Goal: Transaction & Acquisition: Book appointment/travel/reservation

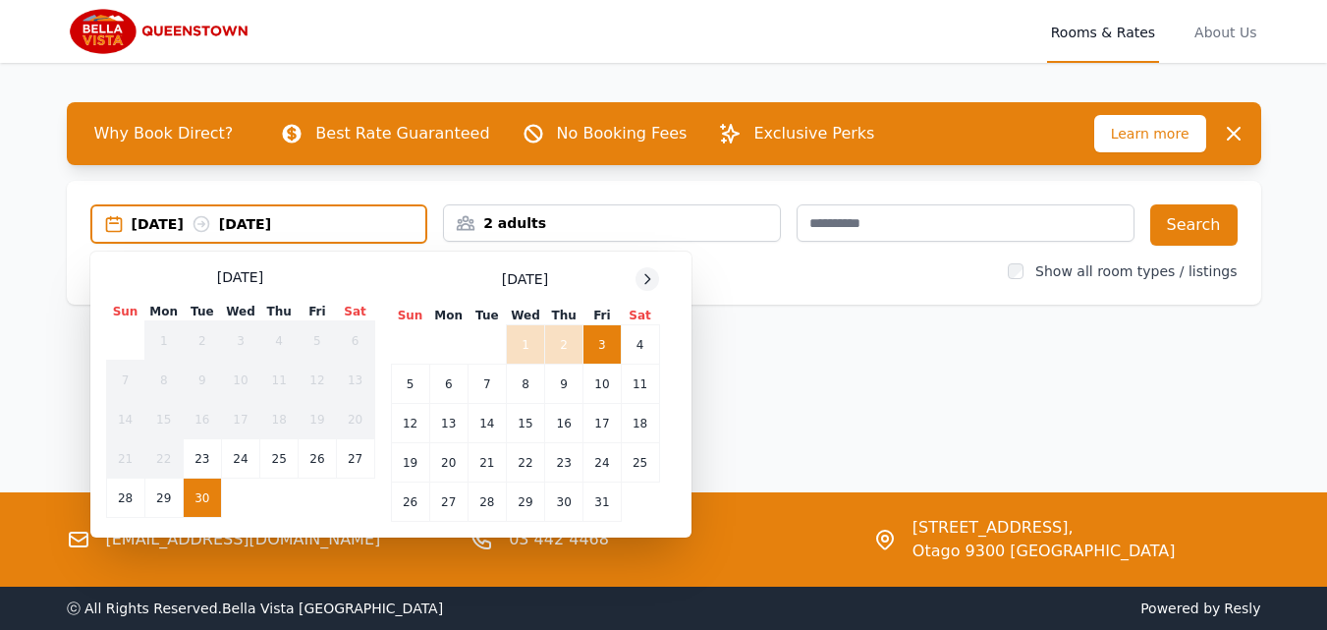
click at [643, 273] on icon at bounding box center [647, 279] width 16 height 16
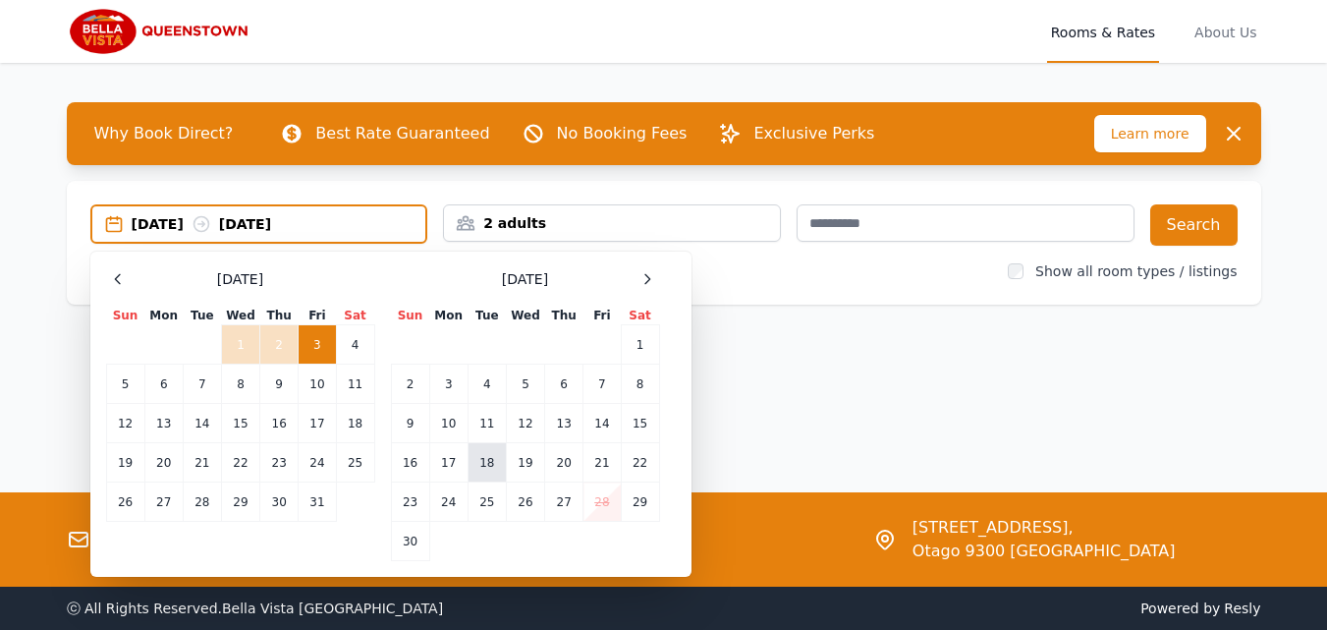
click at [489, 467] on td "18" at bounding box center [487, 462] width 38 height 39
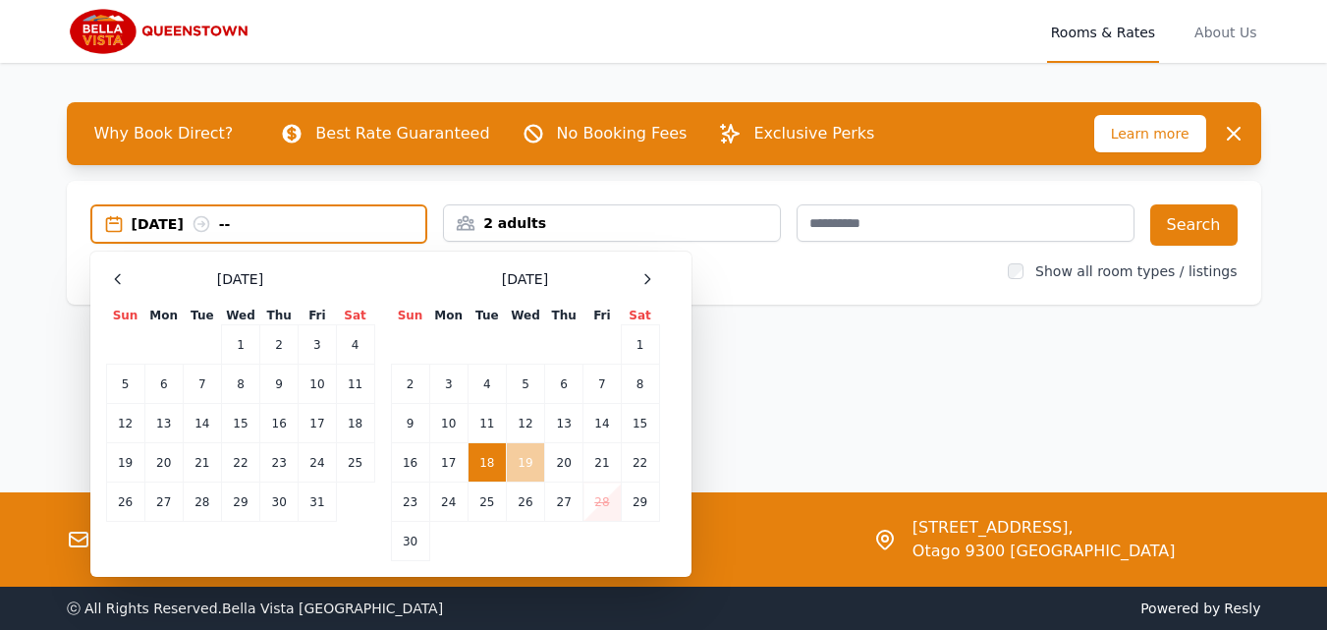
click at [524, 469] on td "19" at bounding box center [525, 462] width 38 height 39
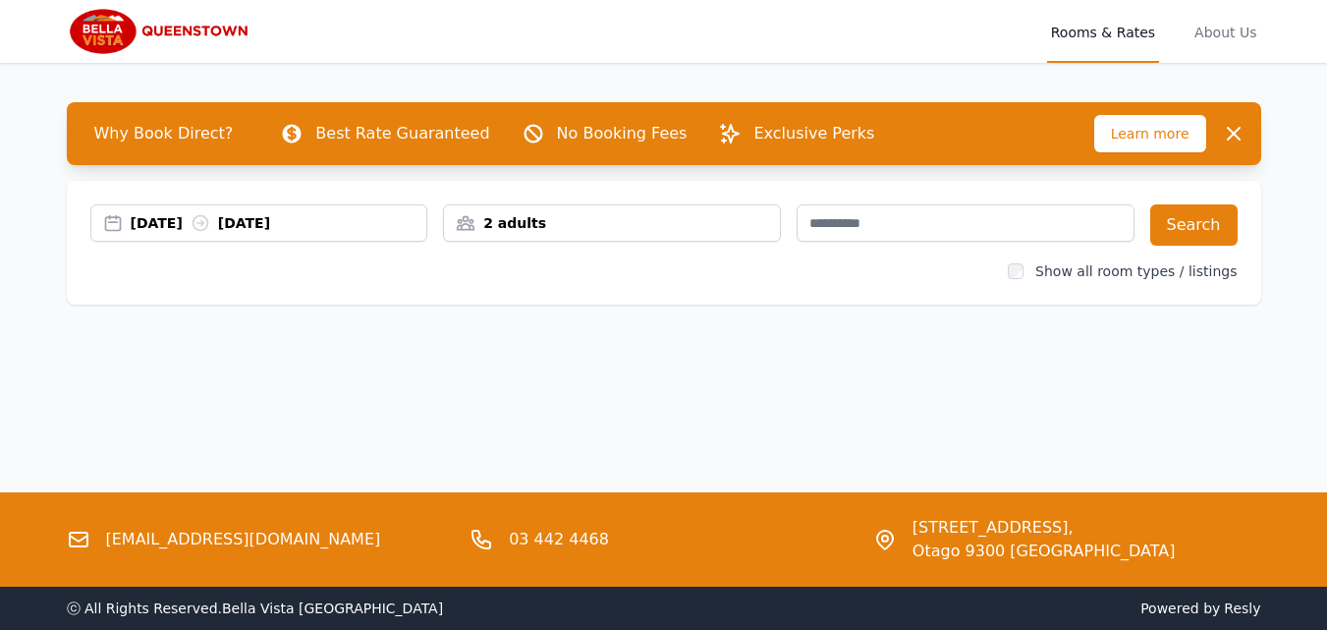
click at [592, 225] on div "2 adults" at bounding box center [612, 223] width 336 height 20
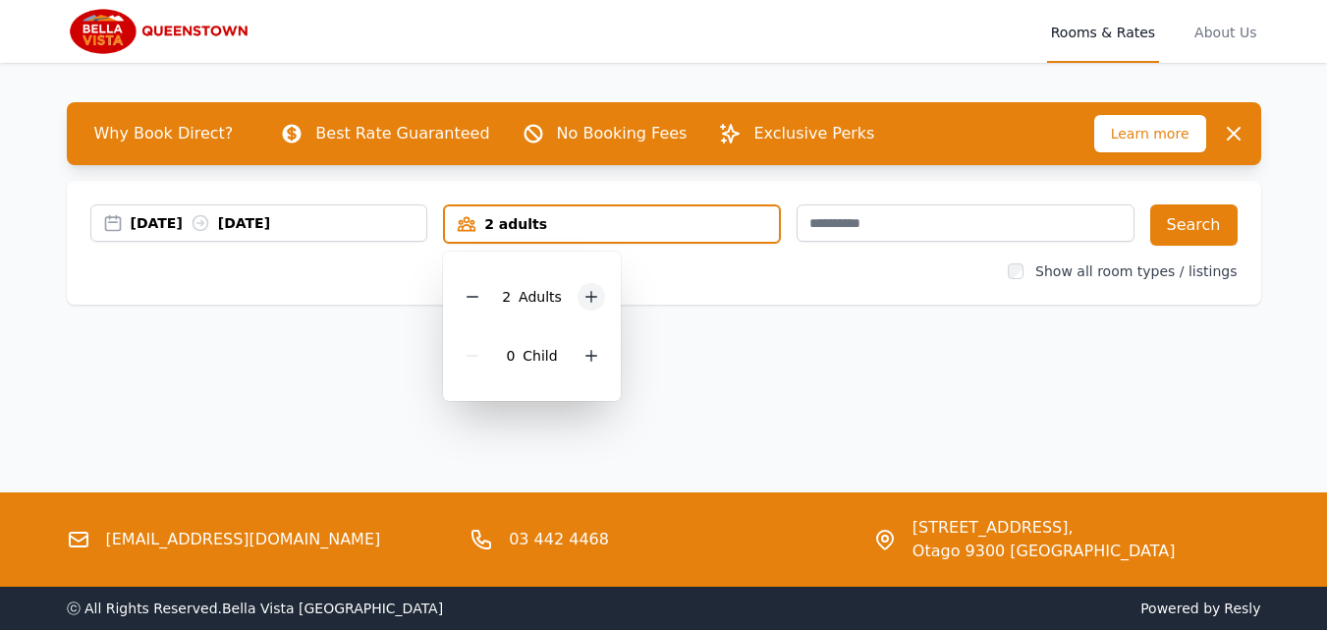
click at [589, 293] on icon at bounding box center [591, 297] width 11 height 11
click at [1201, 223] on button "Search" at bounding box center [1193, 224] width 87 height 41
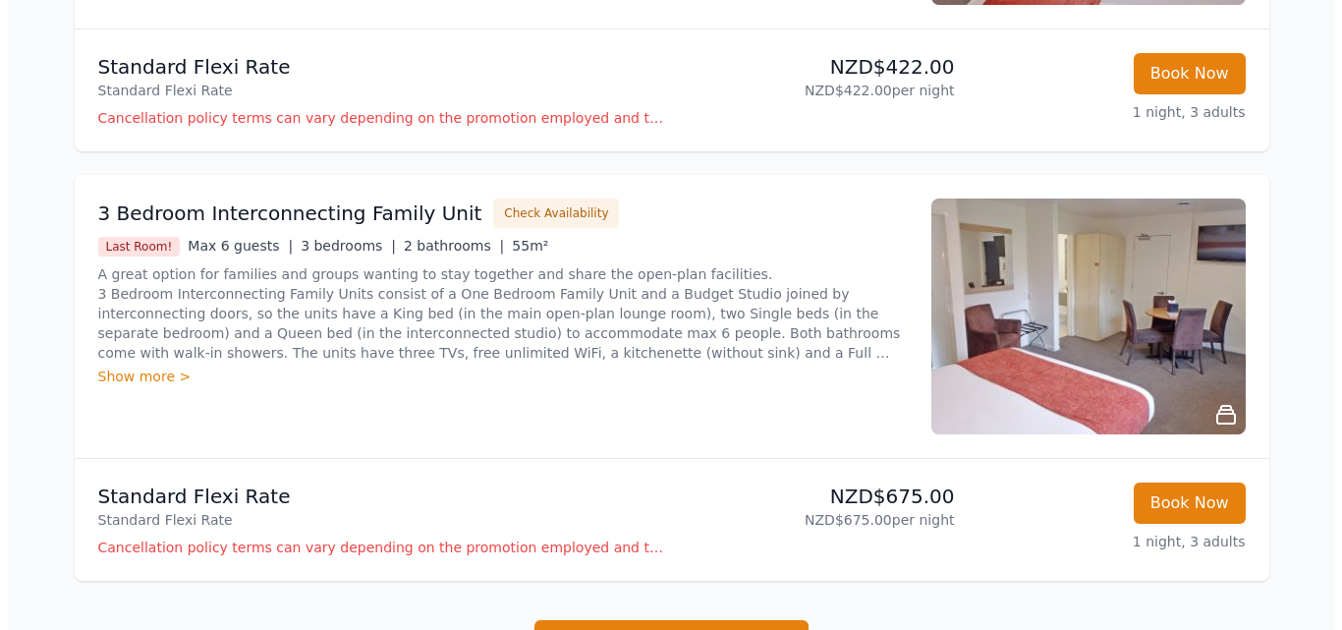
scroll to position [982, 0]
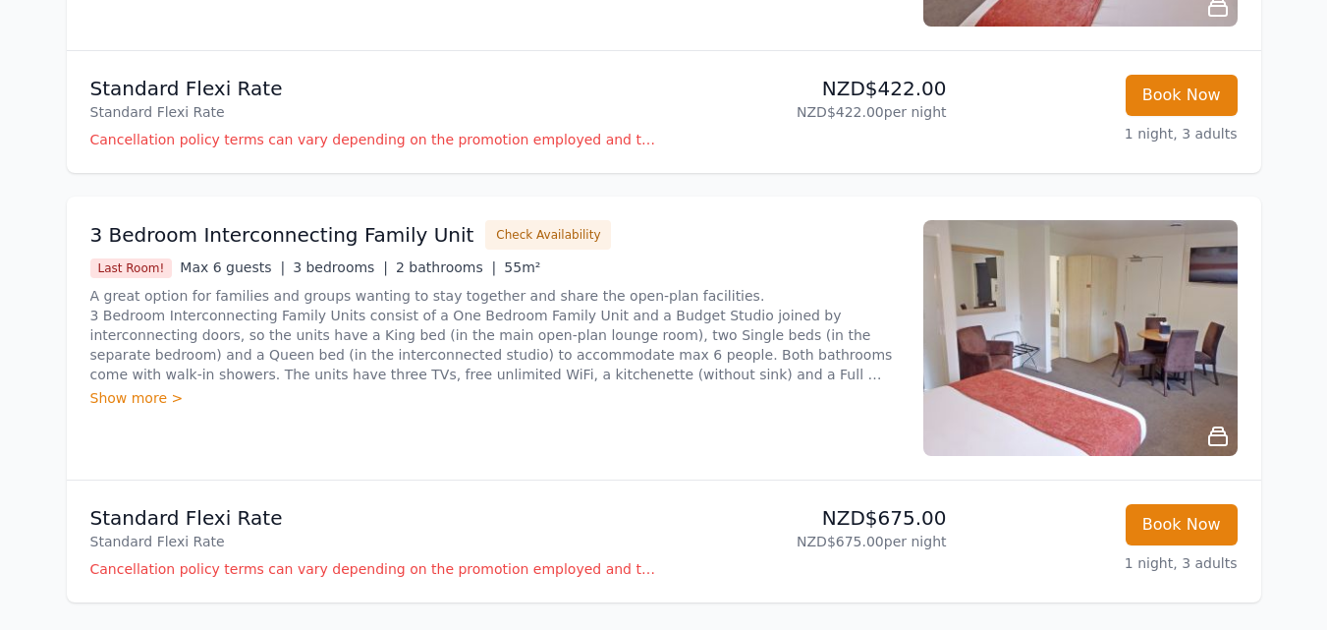
click at [1057, 381] on img at bounding box center [1080, 338] width 314 height 236
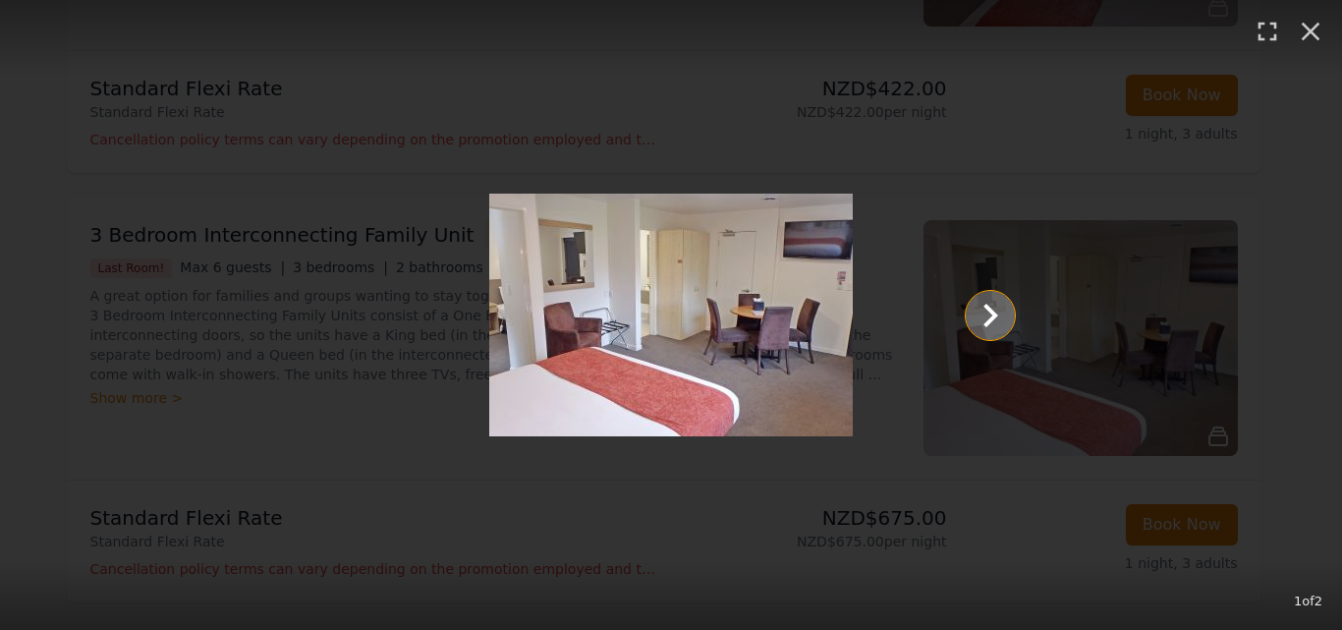
click at [992, 316] on icon "Show slide 2 of 2" at bounding box center [990, 316] width 15 height 24
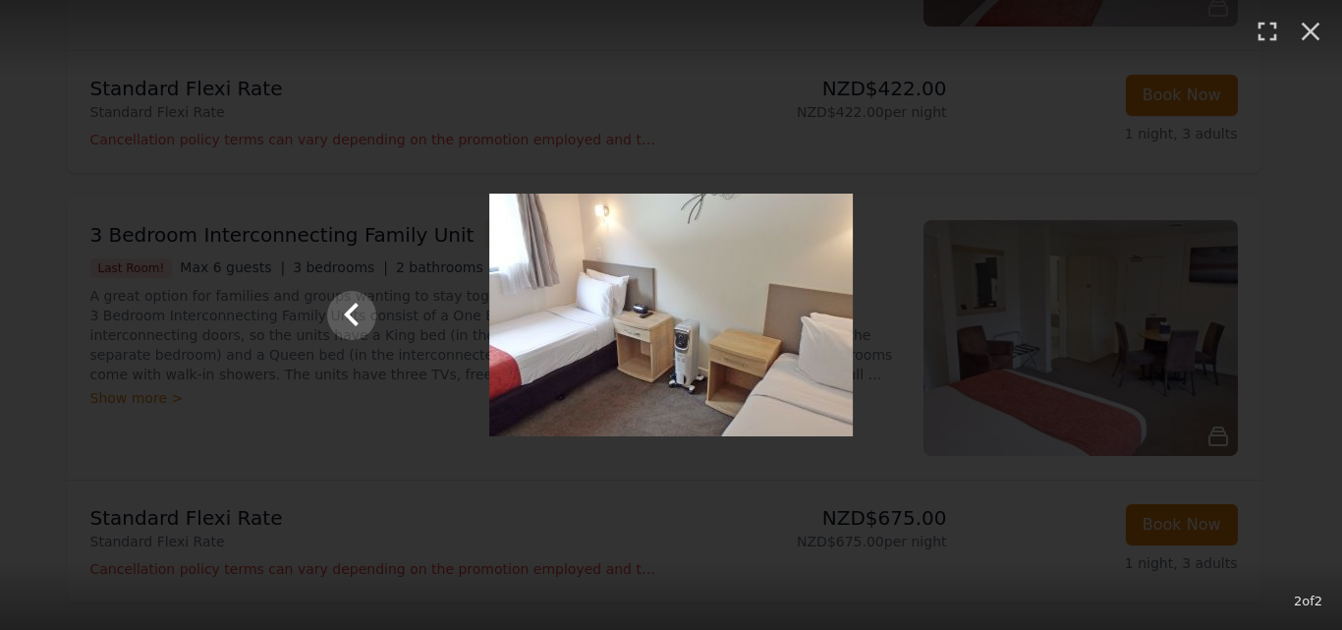
click at [992, 315] on div at bounding box center [670, 314] width 727 height 243
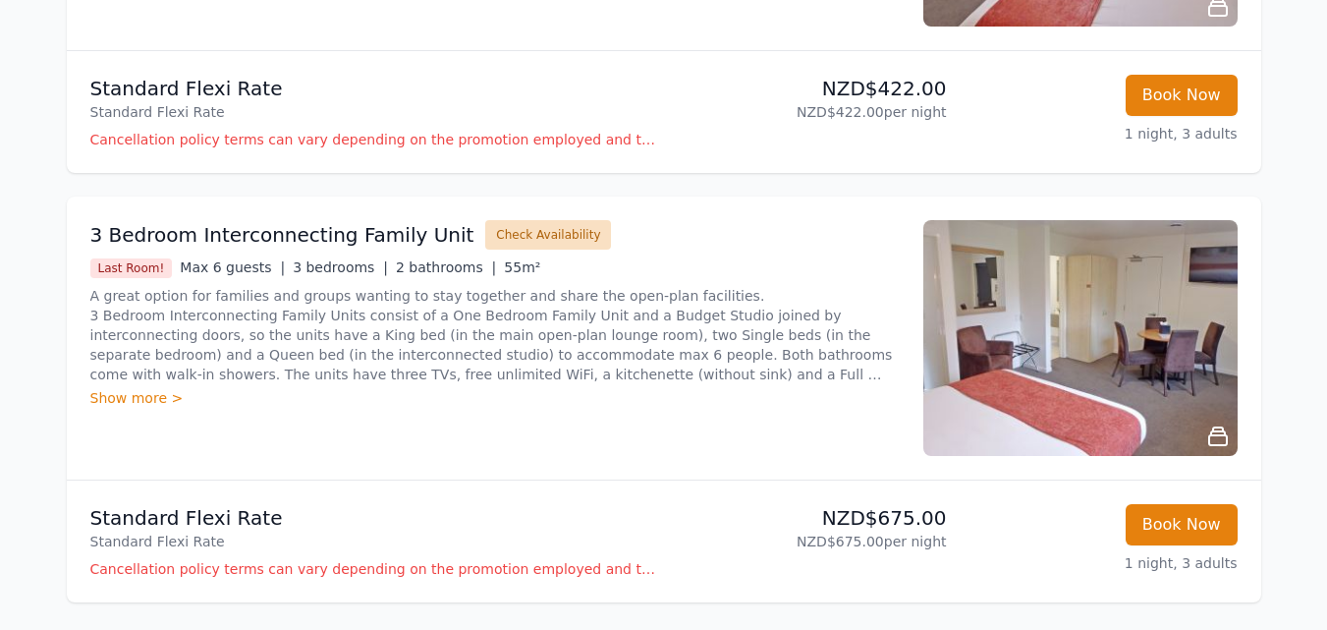
click at [524, 234] on button "Check Availability" at bounding box center [548, 234] width 126 height 29
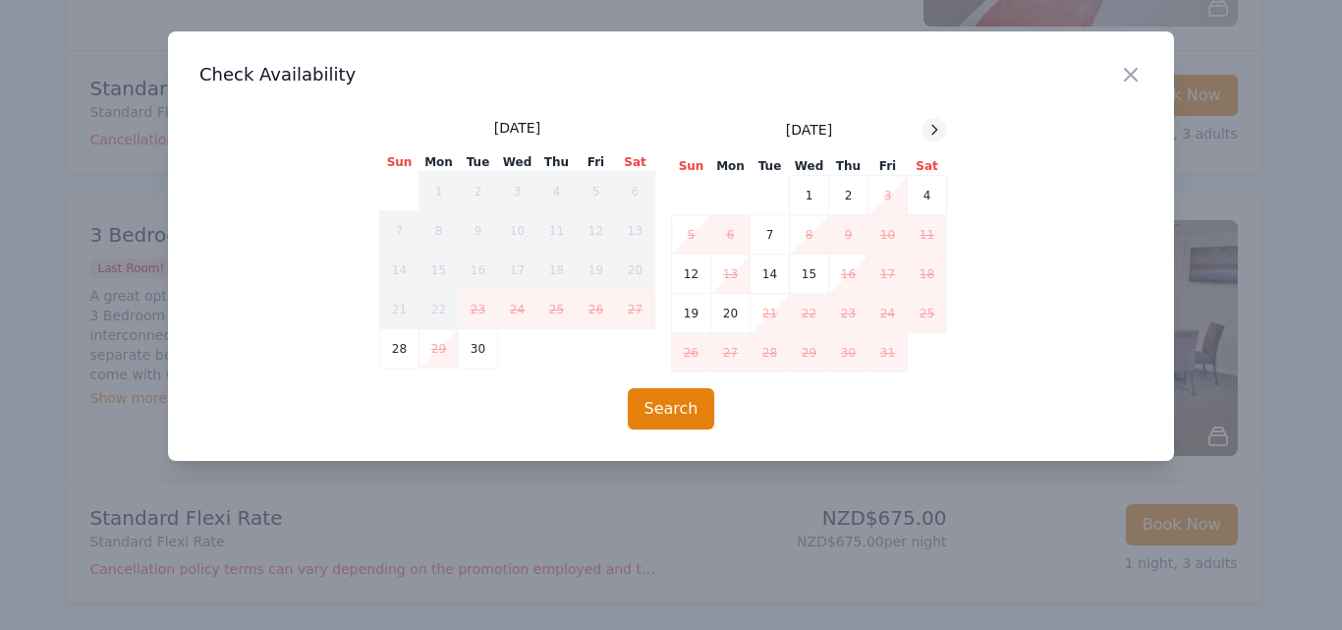
click at [935, 129] on icon at bounding box center [934, 130] width 16 height 16
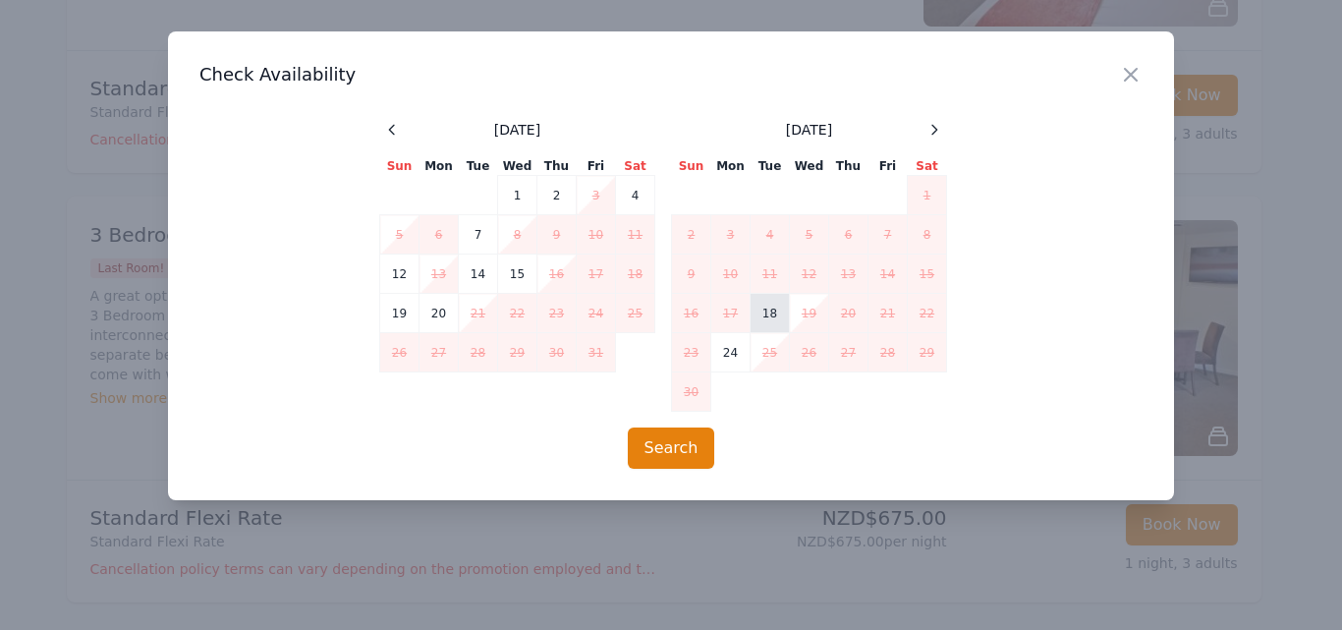
click at [772, 314] on td "18" at bounding box center [769, 313] width 39 height 39
click at [687, 445] on button "Search" at bounding box center [671, 447] width 87 height 41
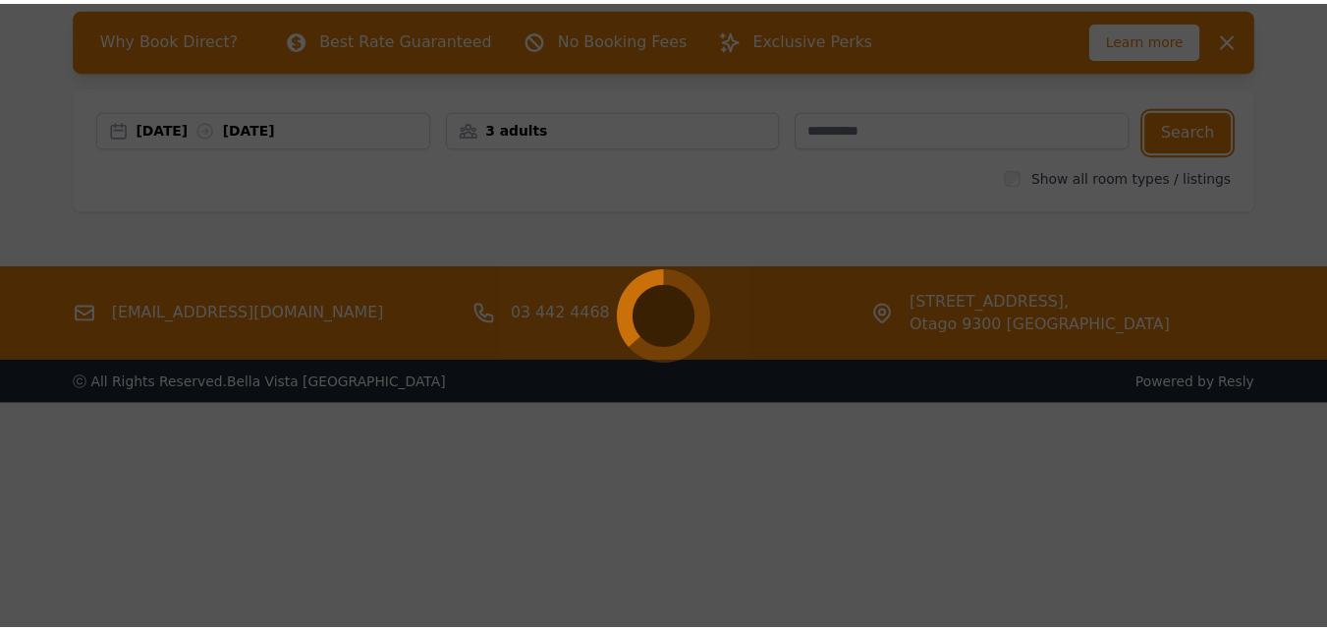
scroll to position [94, 0]
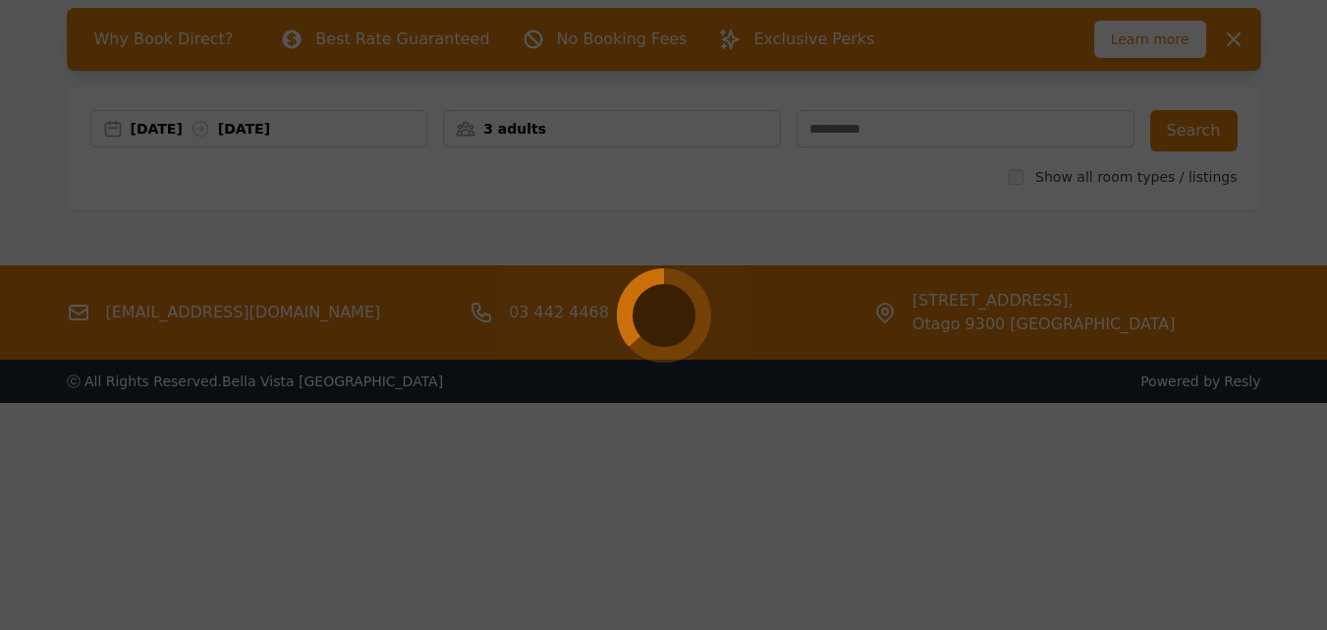
drag, startPoint x: 788, startPoint y: 256, endPoint x: 789, endPoint y: 234, distance: 22.6
click at [789, 247] on div at bounding box center [663, 315] width 1327 height 630
